Goal: Check status

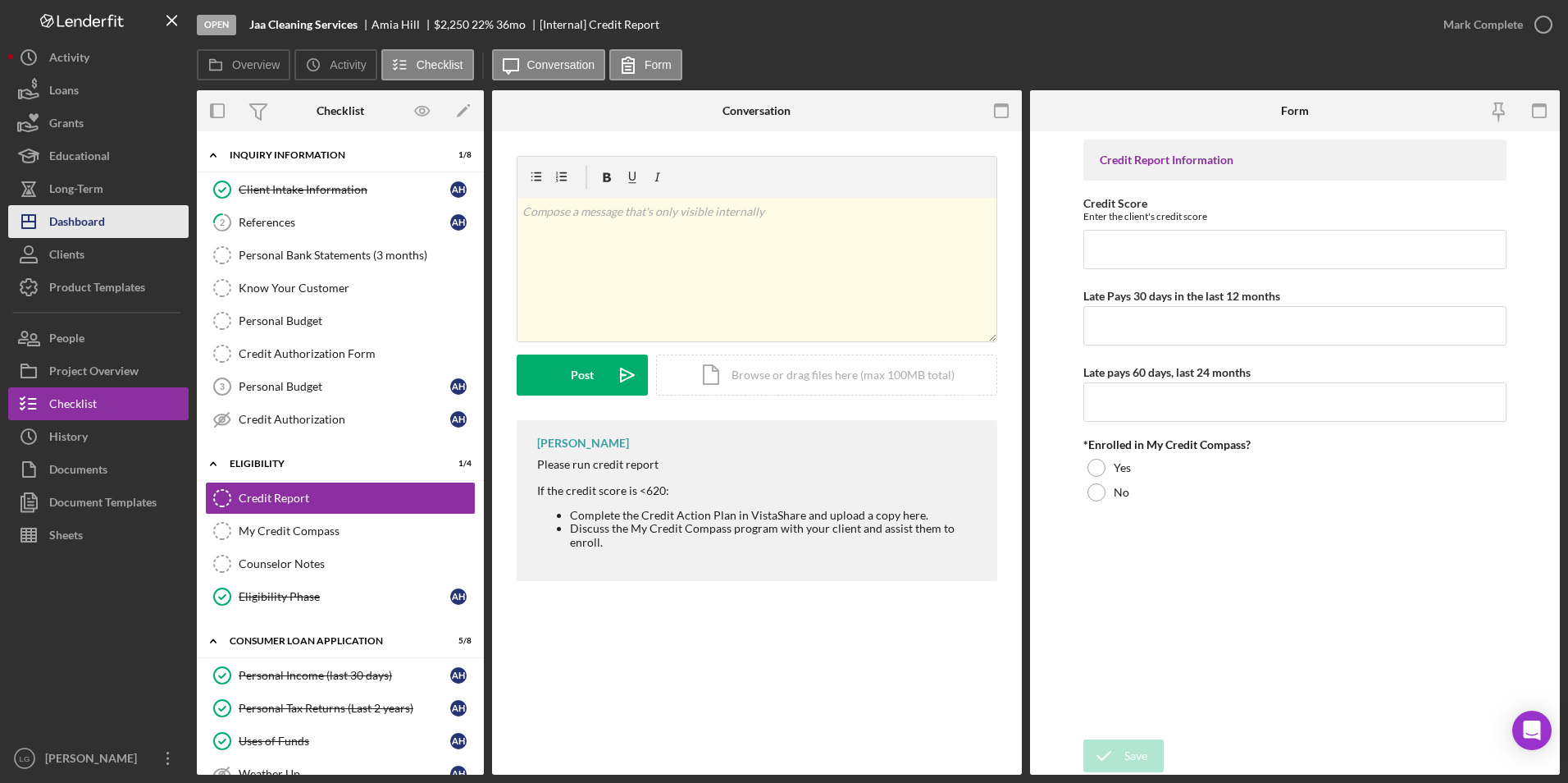
click at [80, 218] on div "Dashboard" at bounding box center [77, 224] width 56 height 37
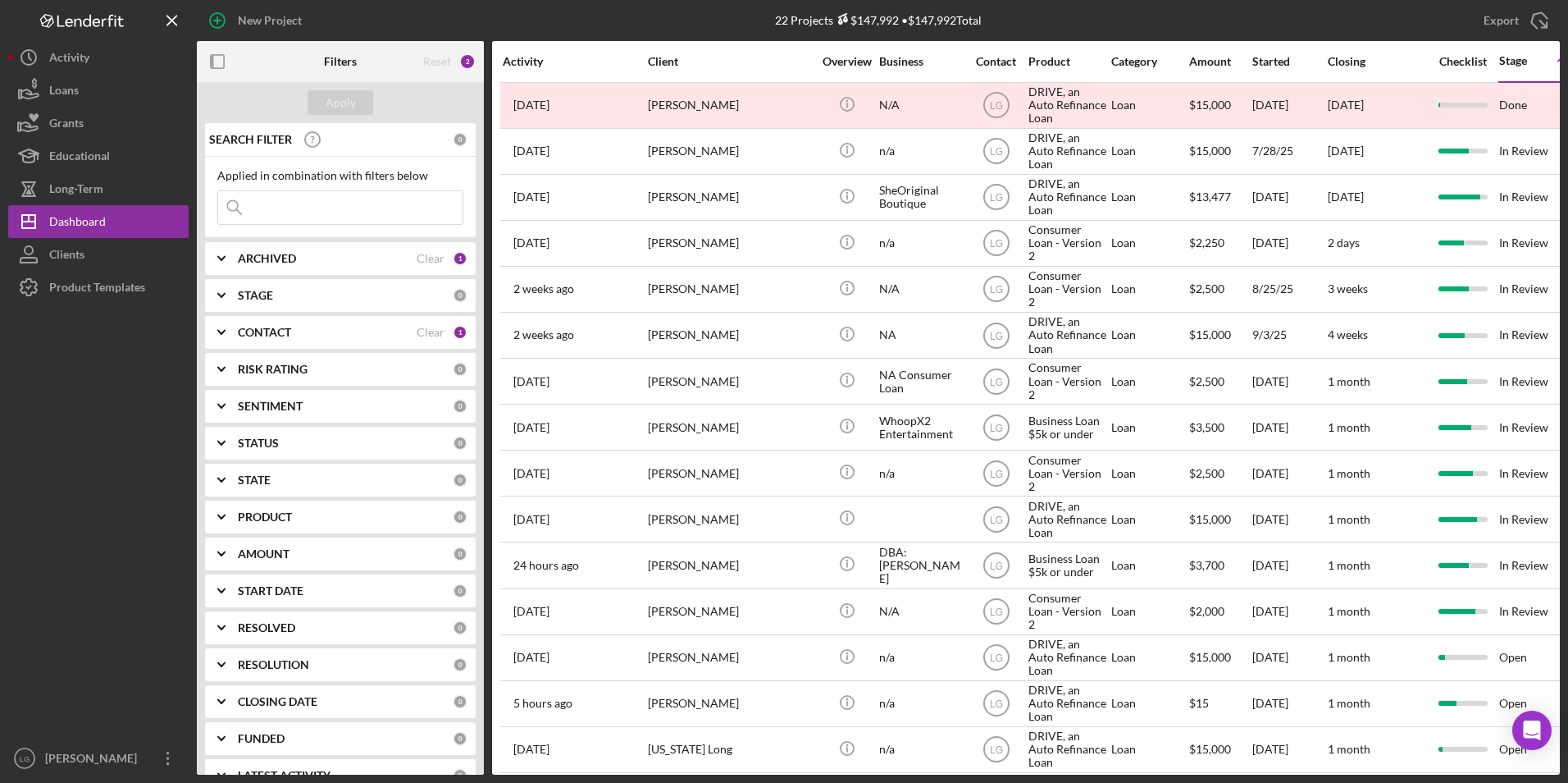
click at [327, 212] on input at bounding box center [340, 207] width 244 height 33
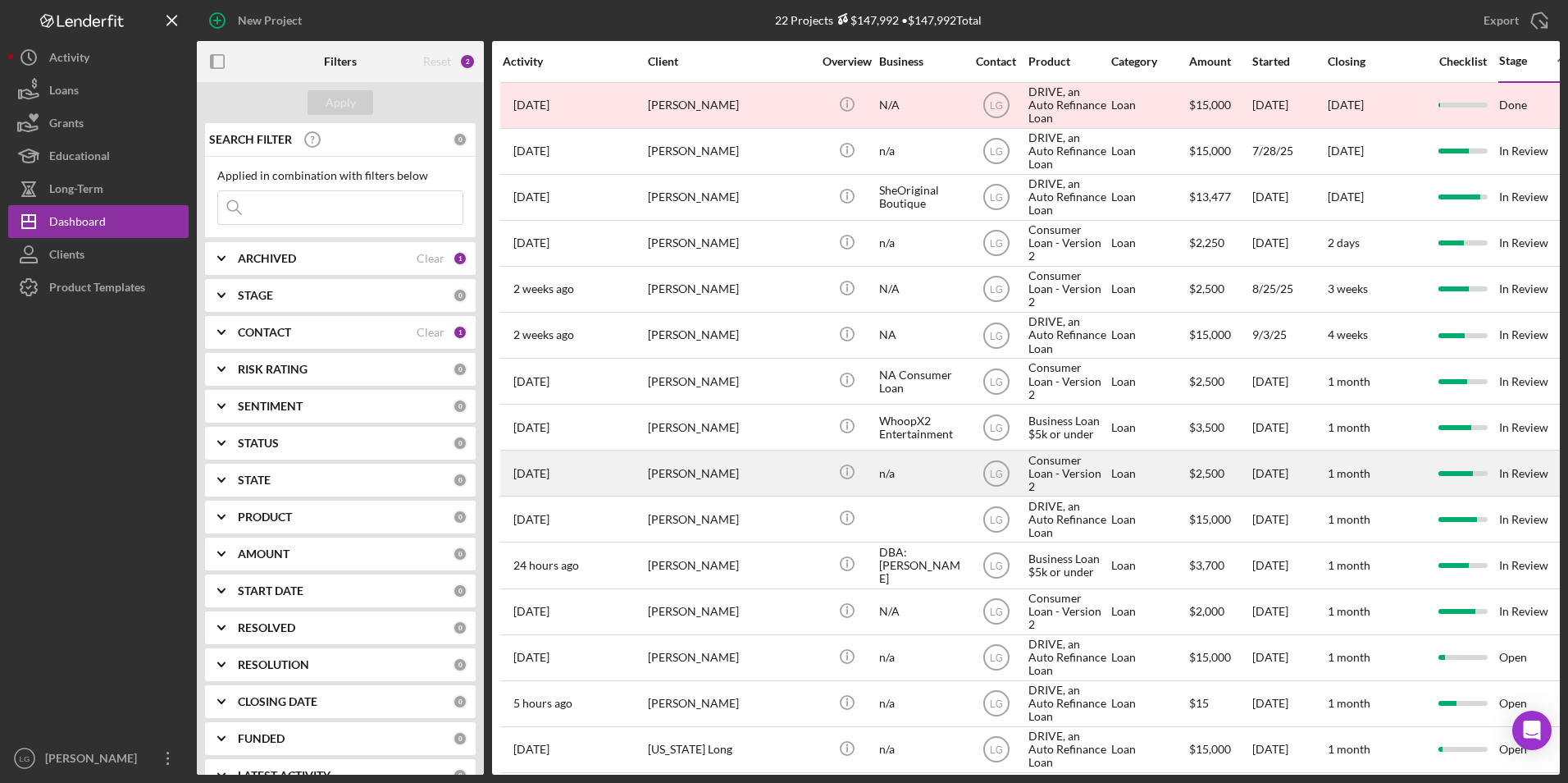
click at [625, 459] on div "[DATE] [PERSON_NAME]" at bounding box center [574, 472] width 143 height 44
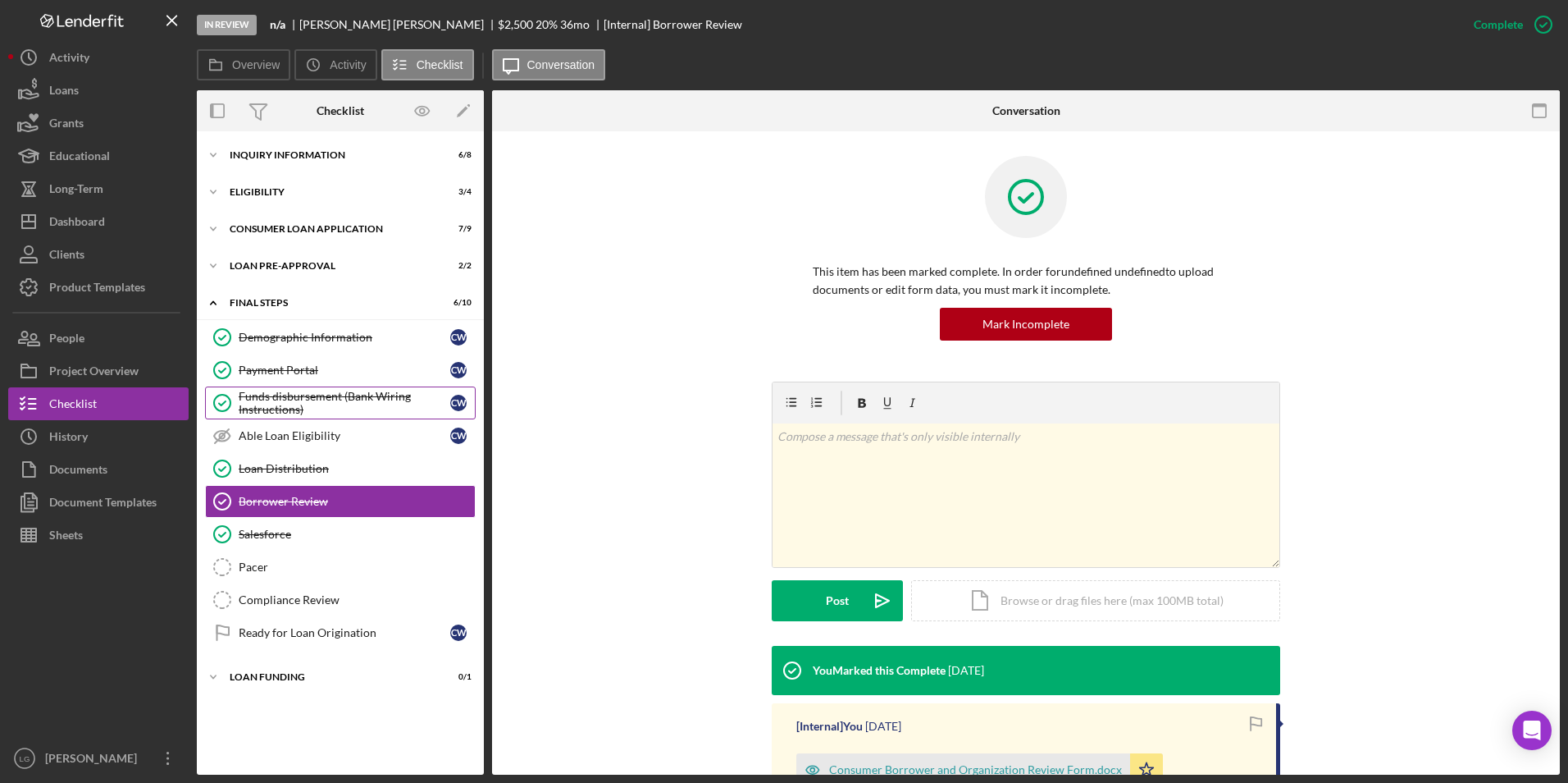
click at [269, 396] on div "Funds disbursement (Bank Wiring Instructions)" at bounding box center [345, 403] width 212 height 26
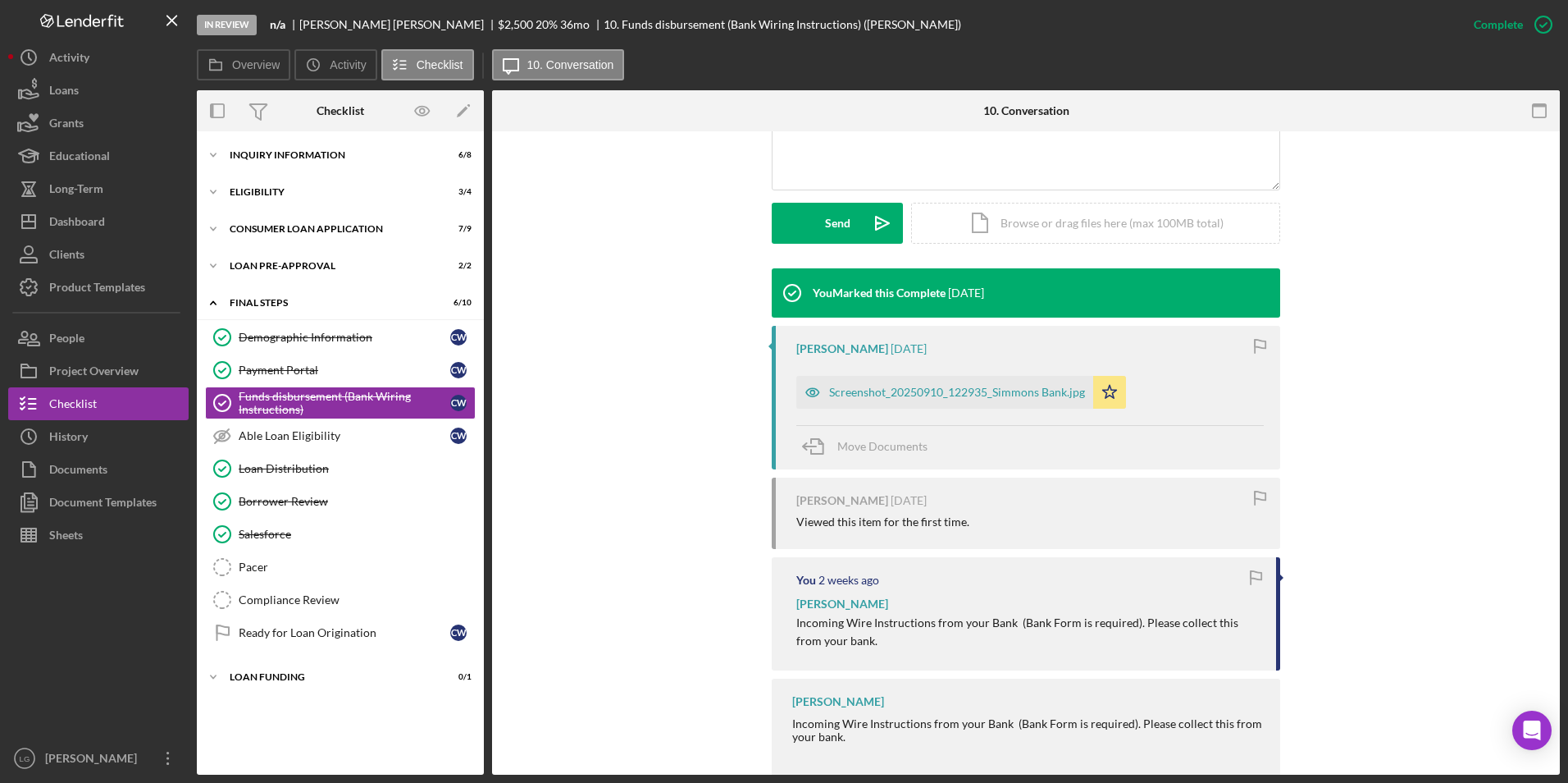
scroll to position [445, 0]
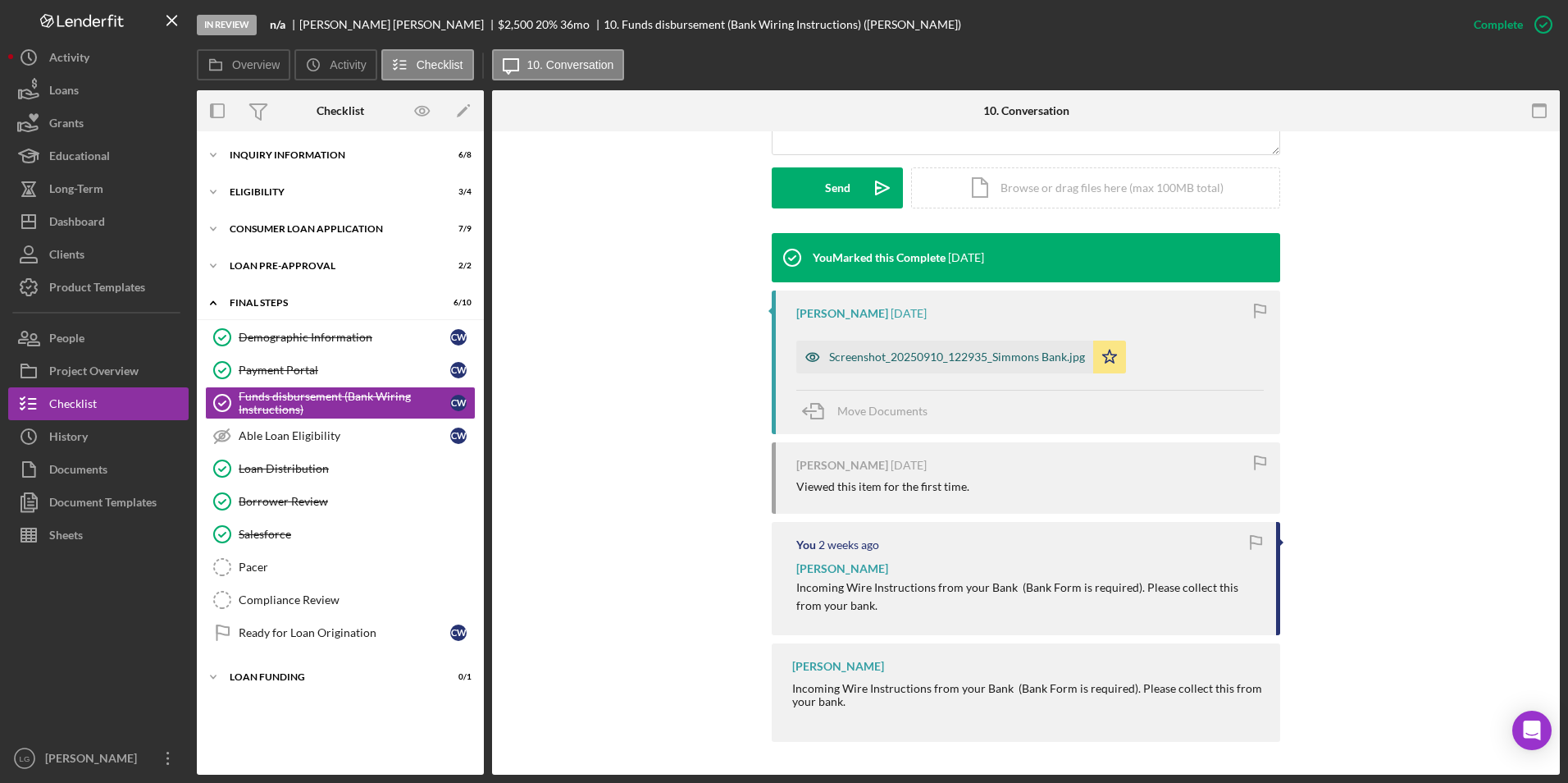
click at [881, 365] on div "Screenshot_20250910_122935_Simmons Bank.jpg" at bounding box center [944, 356] width 296 height 33
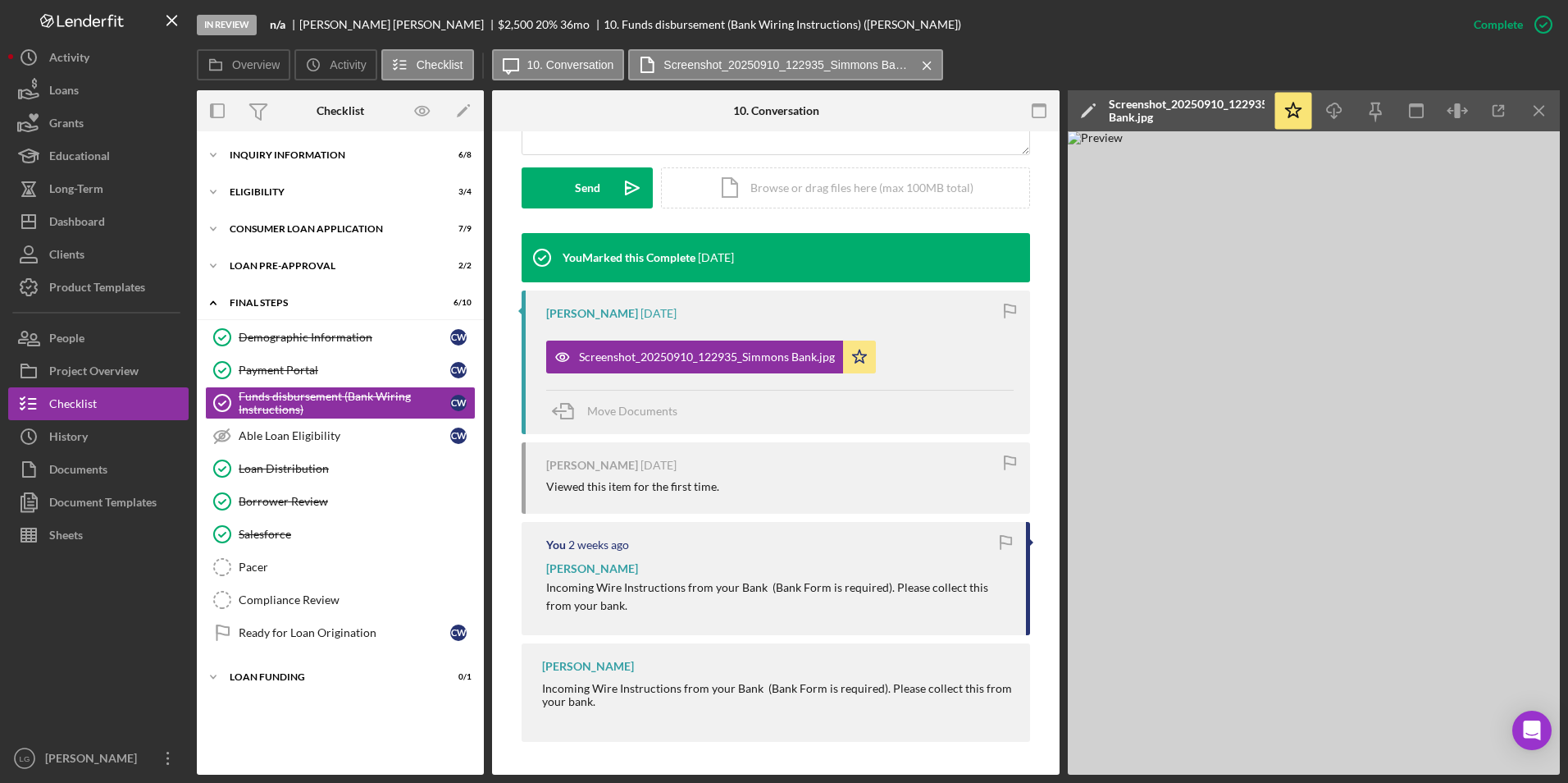
click at [1261, 556] on img at bounding box center [1313, 453] width 492 height 644
